Goal: Transaction & Acquisition: Purchase product/service

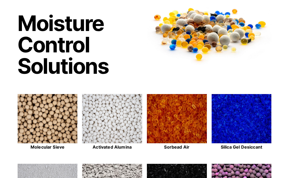
scroll to position [48, 0]
click at [41, 120] on img at bounding box center [48, 119] width 60 height 50
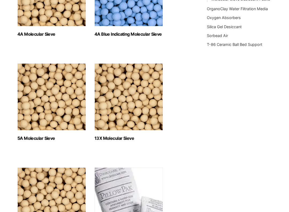
scroll to position [238, 0]
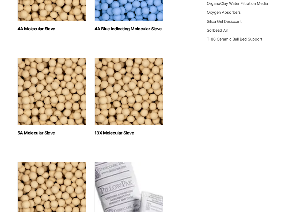
click at [138, 100] on img "Visit product category 13X Molecular Sieve" at bounding box center [129, 91] width 69 height 67
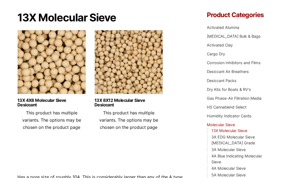
scroll to position [14, 0]
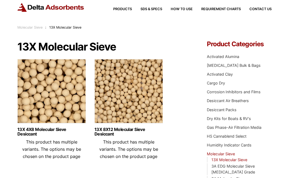
click at [51, 127] on link "13X 4X8 Molecular Sieve Desiccant" at bounding box center [51, 131] width 69 height 9
click at [121, 96] on img at bounding box center [129, 92] width 69 height 67
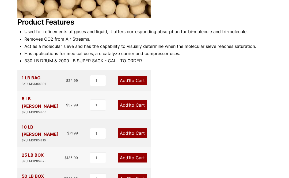
scroll to position [191, 0]
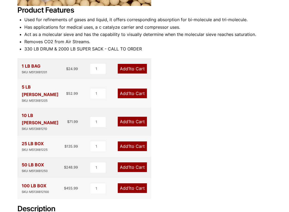
scroll to position [205, 0]
